Goal: Task Accomplishment & Management: Manage account settings

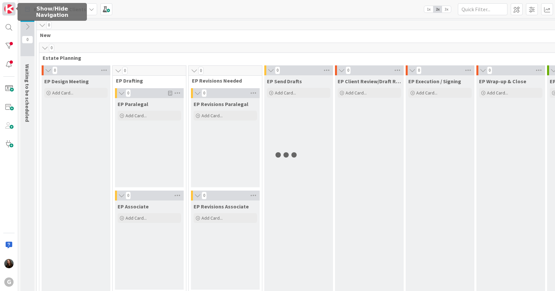
click at [8, 10] on img at bounding box center [8, 8] width 9 height 9
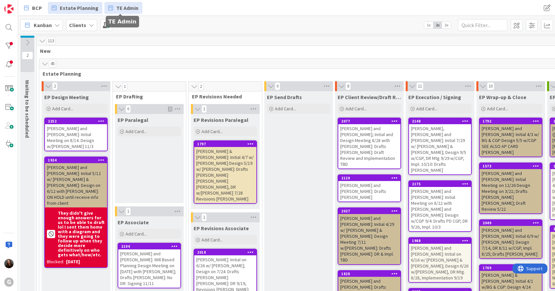
click at [130, 6] on span "TE Admin" at bounding box center [127, 8] width 22 height 8
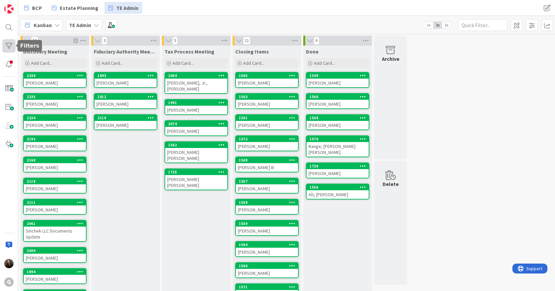
click at [7, 41] on div at bounding box center [8, 45] width 13 height 13
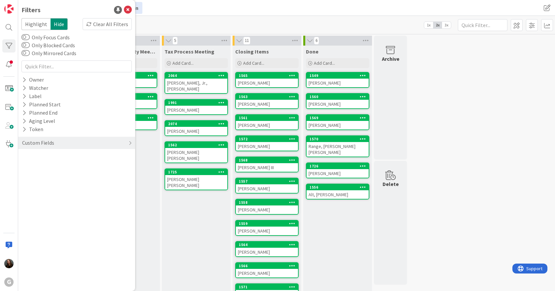
click at [222, 11] on div "BCP Estate Planning TE Admin" at bounding box center [179, 8] width 318 height 12
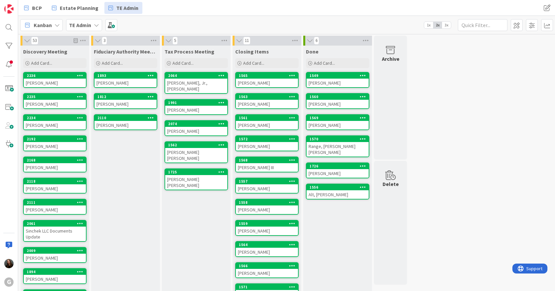
click at [55, 187] on div "[PERSON_NAME]" at bounding box center [55, 188] width 62 height 9
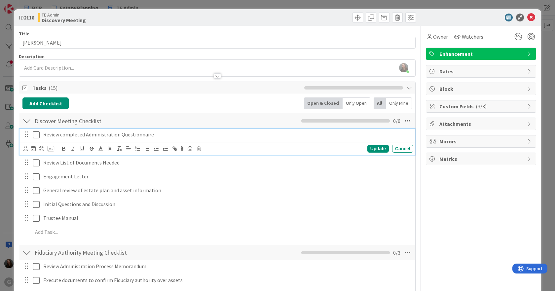
click at [36, 134] on icon at bounding box center [36, 135] width 7 height 8
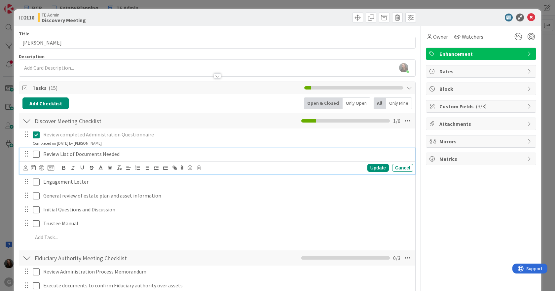
click at [33, 153] on icon at bounding box center [36, 154] width 7 height 8
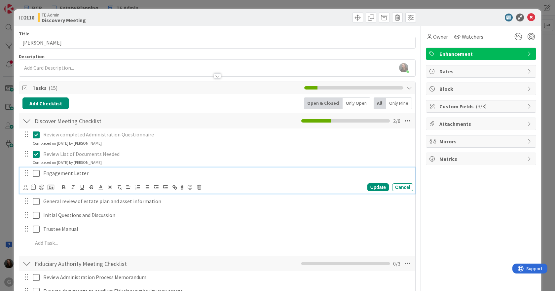
click at [33, 174] on icon at bounding box center [36, 173] width 7 height 8
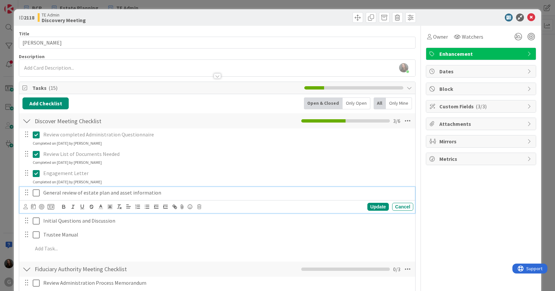
click at [33, 195] on icon at bounding box center [36, 193] width 7 height 8
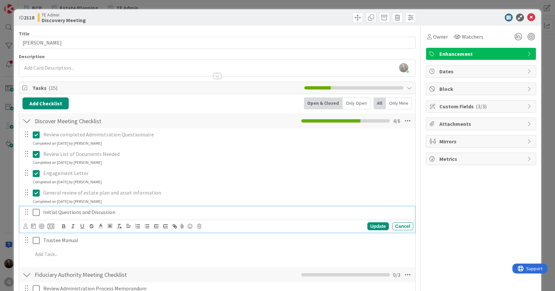
click at [37, 214] on icon at bounding box center [36, 212] width 7 height 8
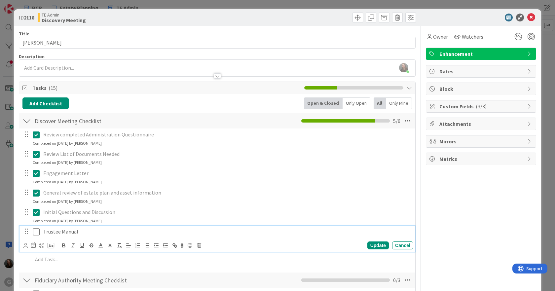
click at [35, 230] on icon at bounding box center [36, 232] width 7 height 8
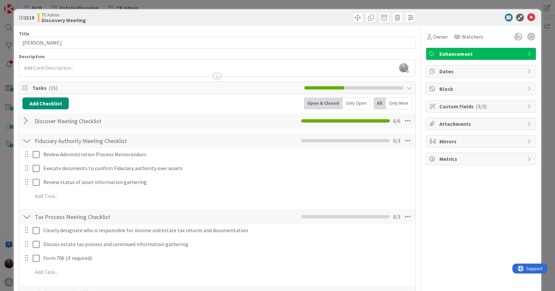
scroll to position [33, 0]
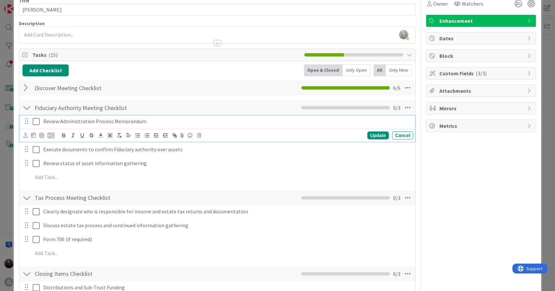
click at [38, 121] on icon at bounding box center [36, 122] width 7 height 8
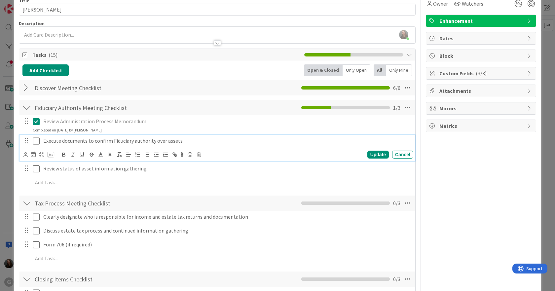
click at [37, 141] on icon at bounding box center [36, 141] width 7 height 8
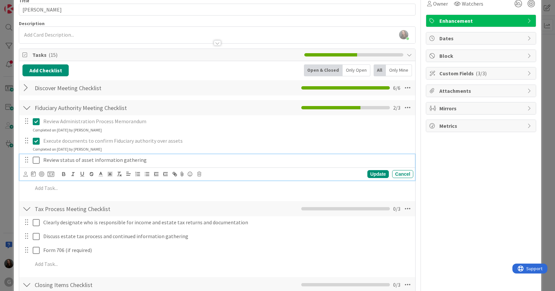
click at [38, 157] on icon at bounding box center [36, 160] width 7 height 8
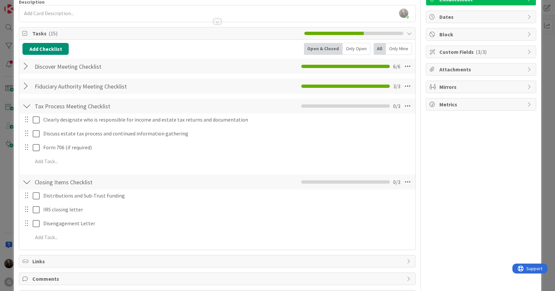
scroll to position [66, 0]
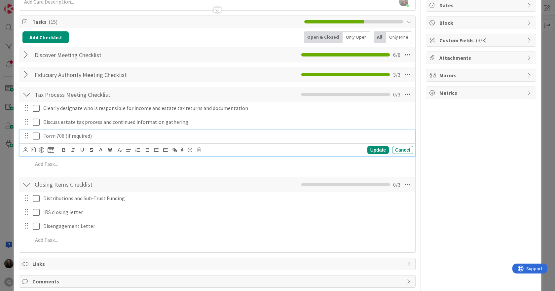
click at [114, 138] on p "Form 706 (if required)" at bounding box center [226, 136] width 367 height 8
click at [198, 149] on icon at bounding box center [199, 150] width 4 height 5
click at [212, 177] on div "Delete" at bounding box center [216, 178] width 24 height 12
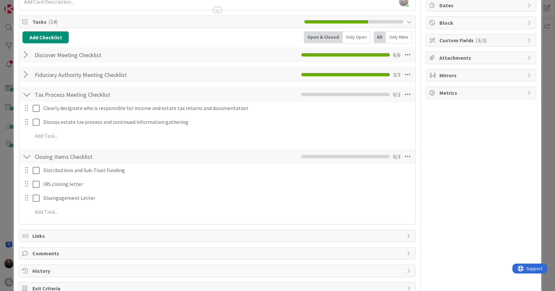
click at [32, 109] on div at bounding box center [31, 108] width 18 height 12
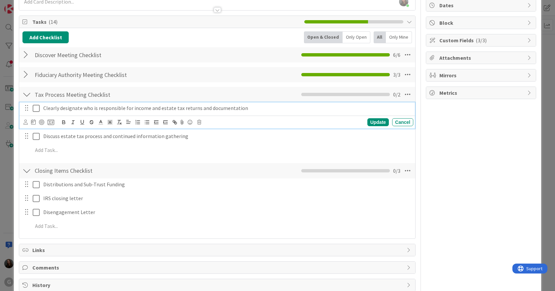
click at [36, 109] on icon at bounding box center [36, 108] width 7 height 8
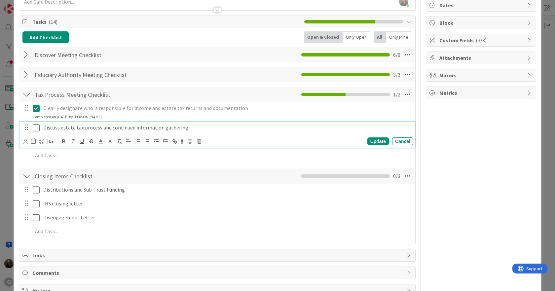
click at [36, 126] on icon at bounding box center [36, 128] width 7 height 8
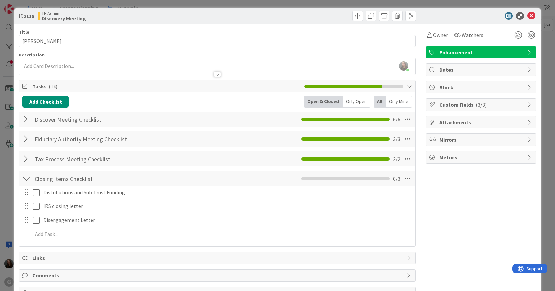
scroll to position [0, 0]
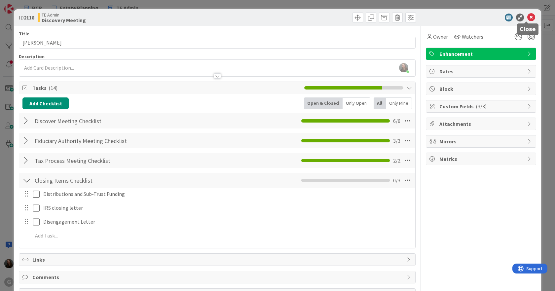
click at [527, 19] on icon at bounding box center [531, 18] width 8 height 8
